Goal: Task Accomplishment & Management: Manage account settings

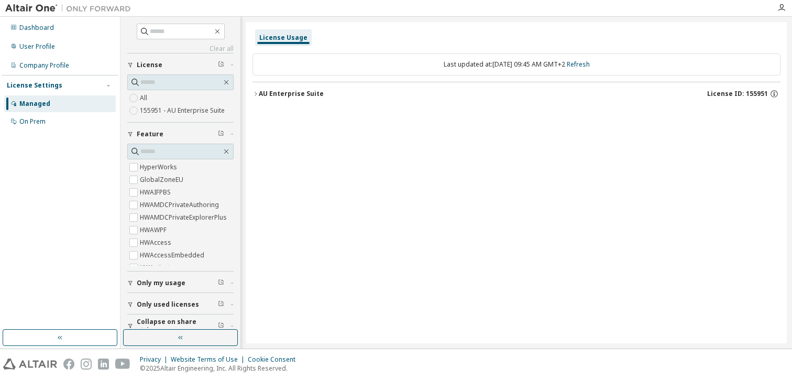
click at [300, 91] on div "AU Enterprise Suite" at bounding box center [291, 94] width 65 height 8
click at [296, 93] on div "AU Enterprise Suite" at bounding box center [291, 94] width 65 height 8
